Goal: Navigation & Orientation: Find specific page/section

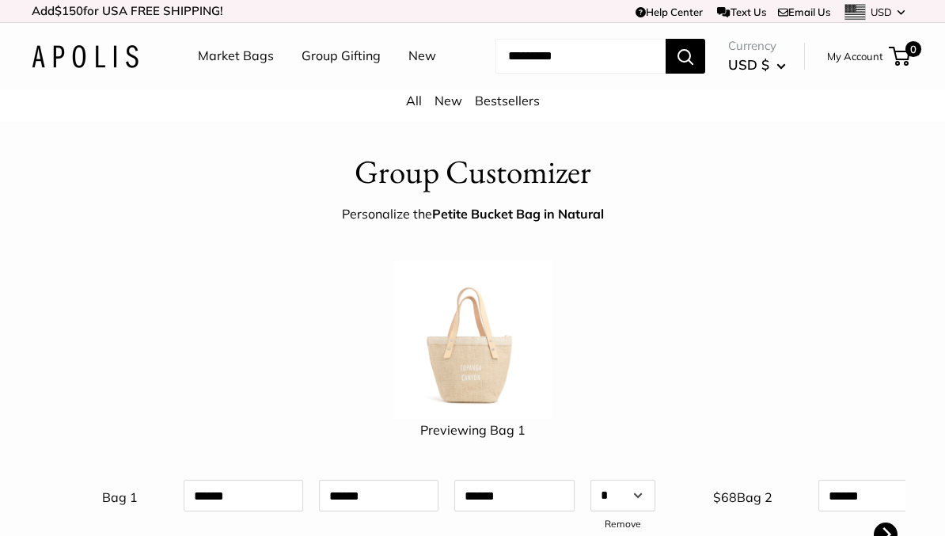
click at [408, 68] on link "New" at bounding box center [422, 56] width 28 height 24
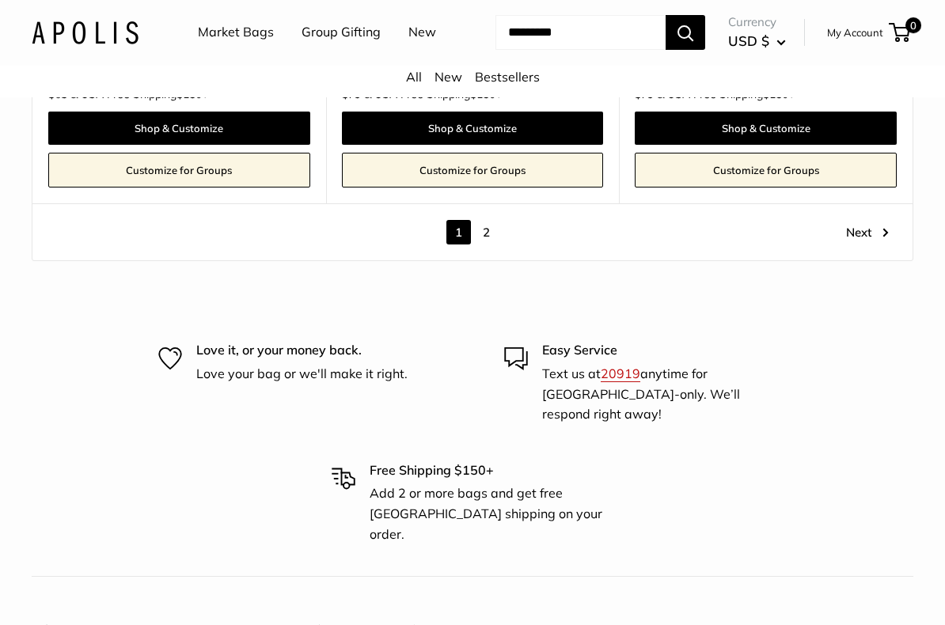
scroll to position [8052, 0]
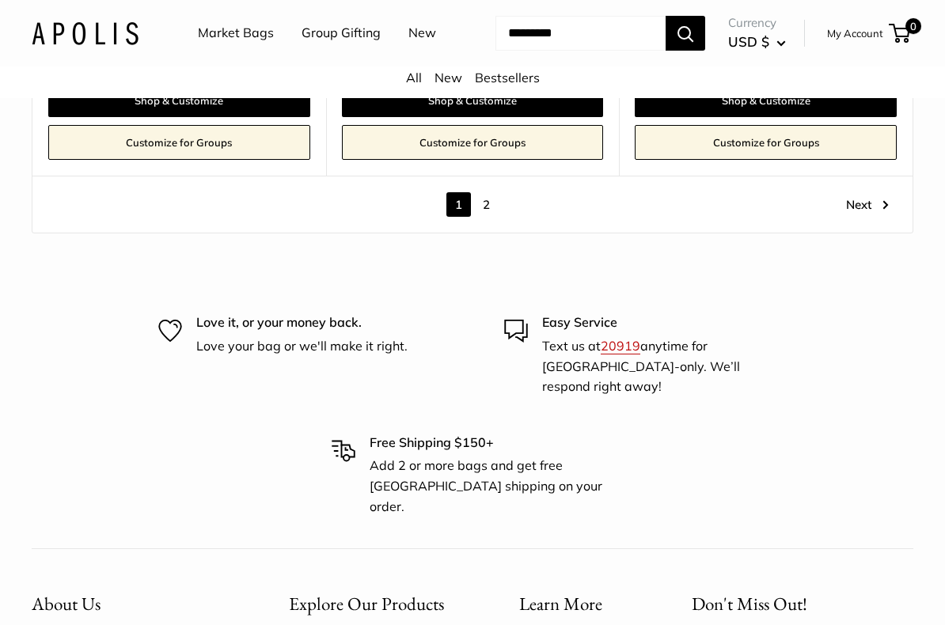
click at [852, 217] on link "Next" at bounding box center [867, 204] width 43 height 25
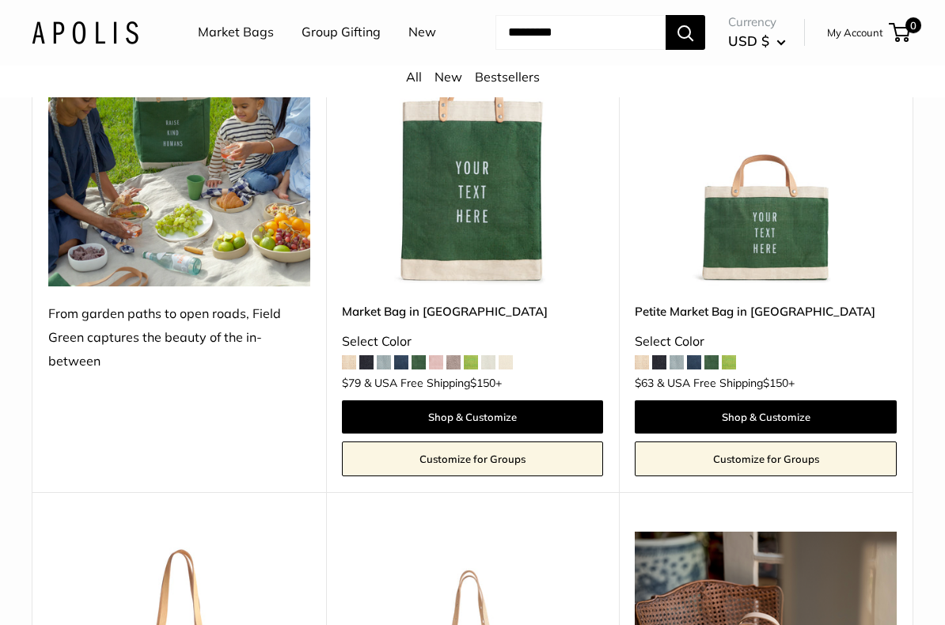
scroll to position [3245, 0]
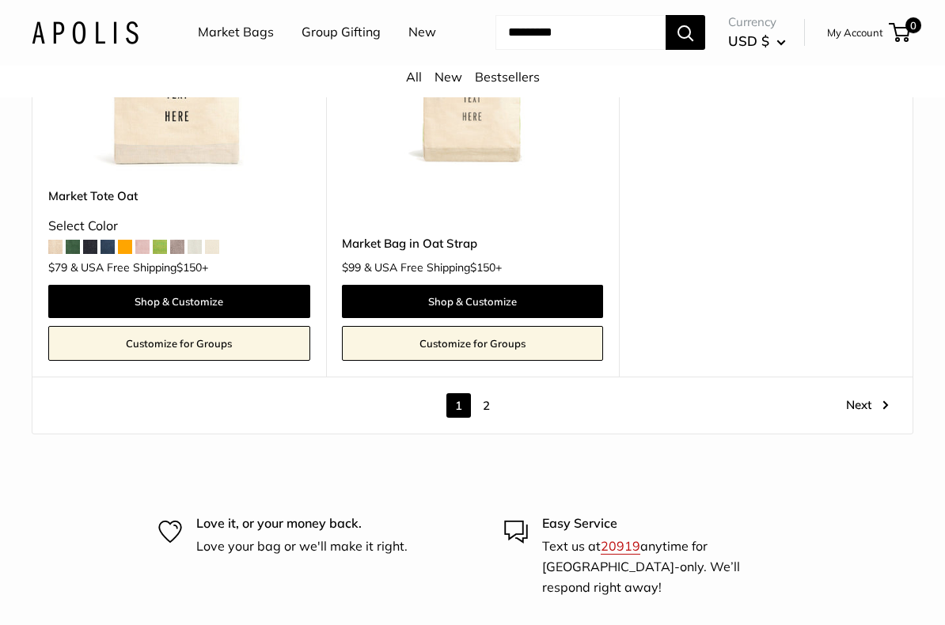
scroll to position [7955, 0]
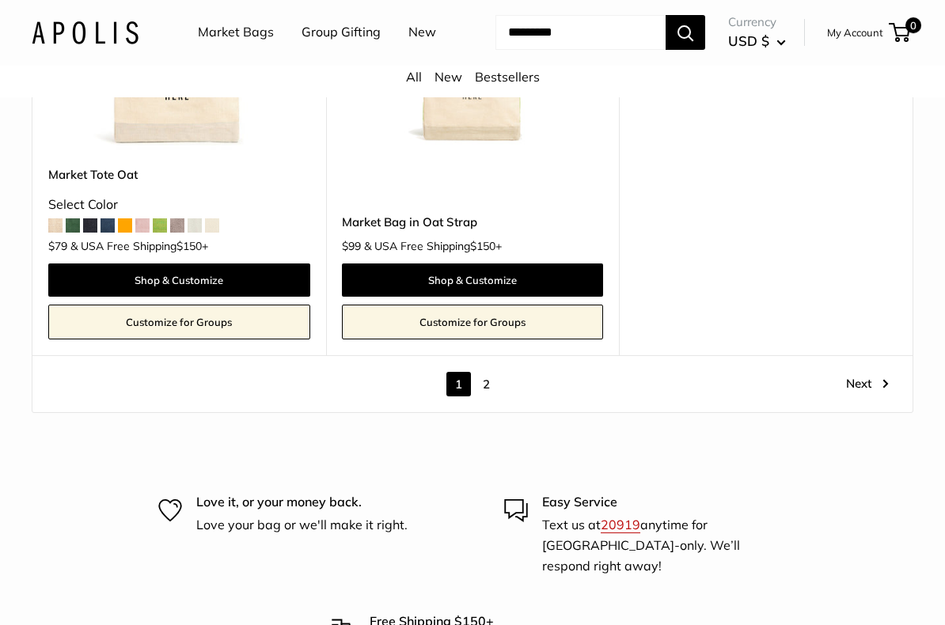
click at [496, 397] on link "2" at bounding box center [486, 385] width 25 height 25
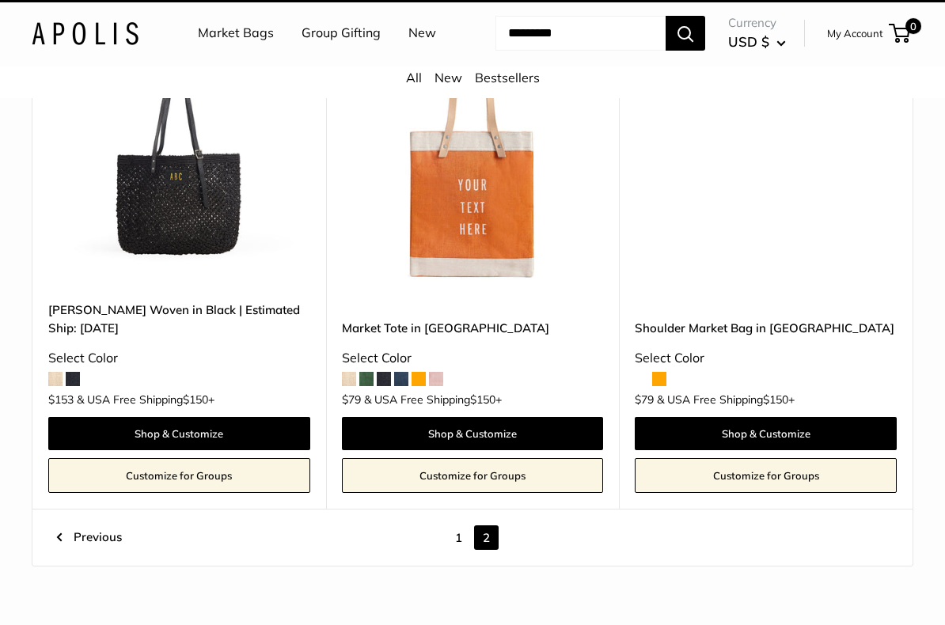
scroll to position [42, 0]
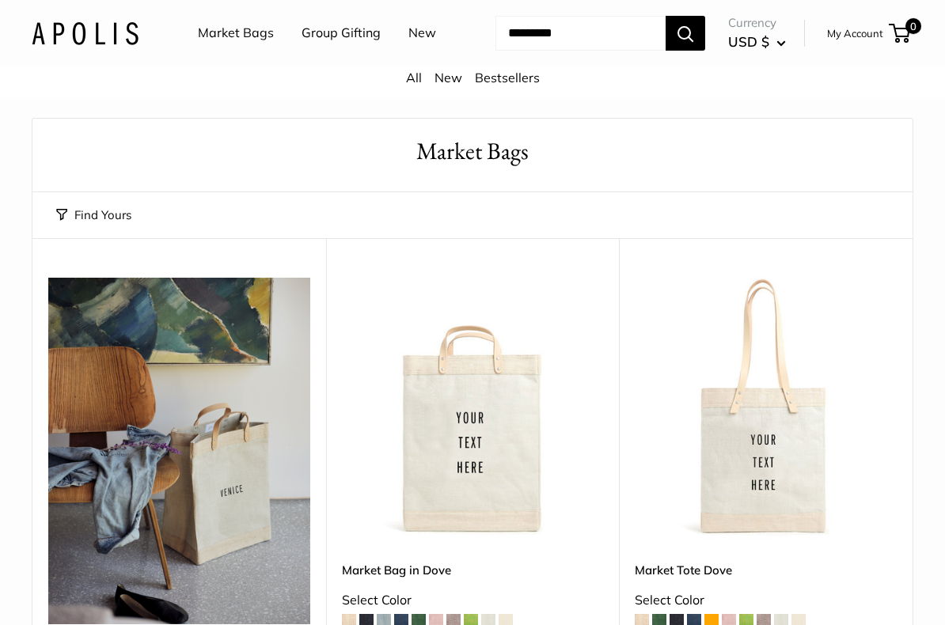
click at [648, 320] on div "Upgrade: Next Day Fulfillment Customizable Text Sturdy & Spill Resistant New Ma…" at bounding box center [766, 494] width 294 height 513
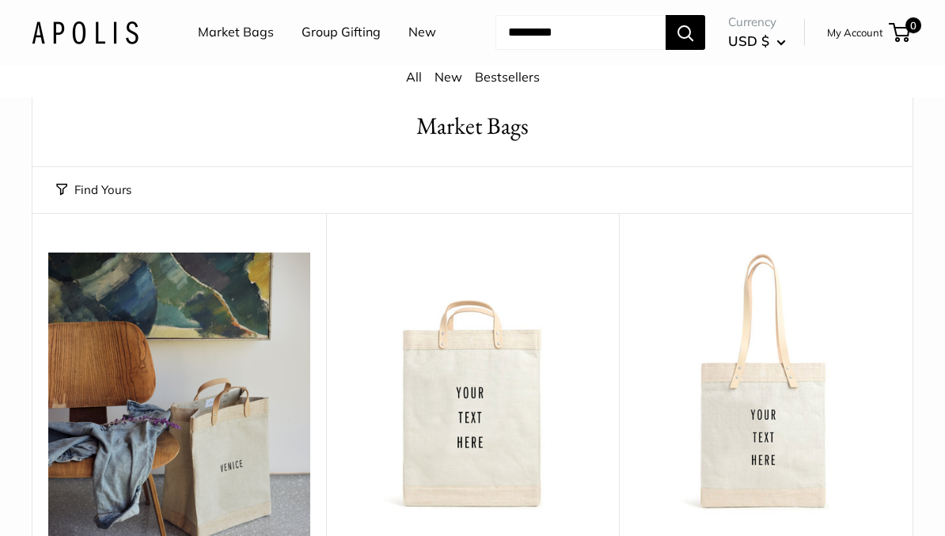
scroll to position [0, 0]
